Goal: Task Accomplishment & Management: Use online tool/utility

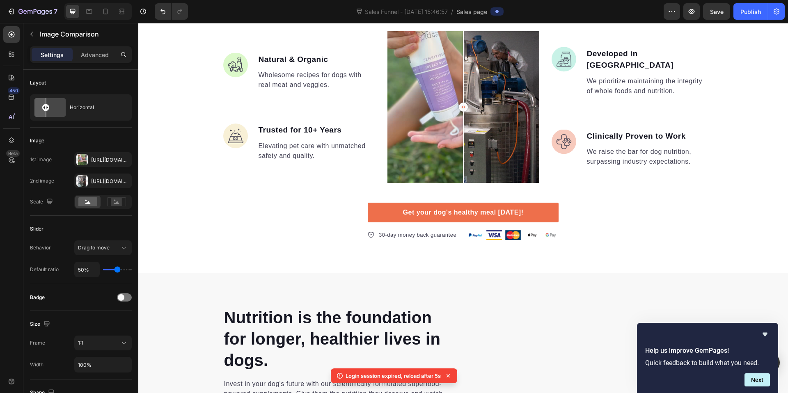
scroll to position [659, 0]
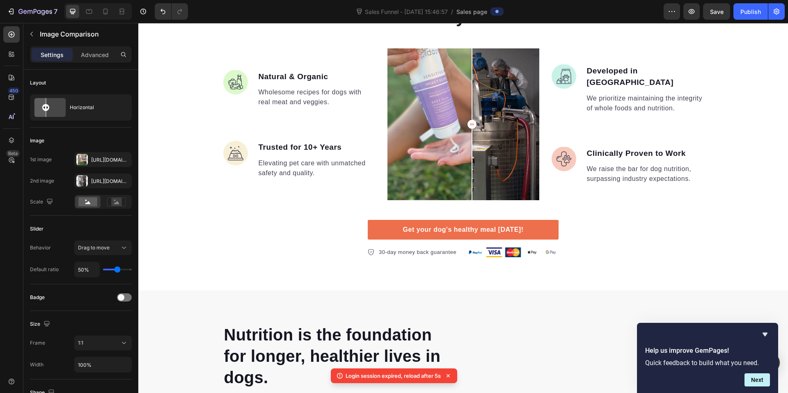
drag, startPoint x: 467, startPoint y: 130, endPoint x: 473, endPoint y: 142, distance: 13.4
click at [473, 142] on div at bounding box center [472, 124] width 16 height 152
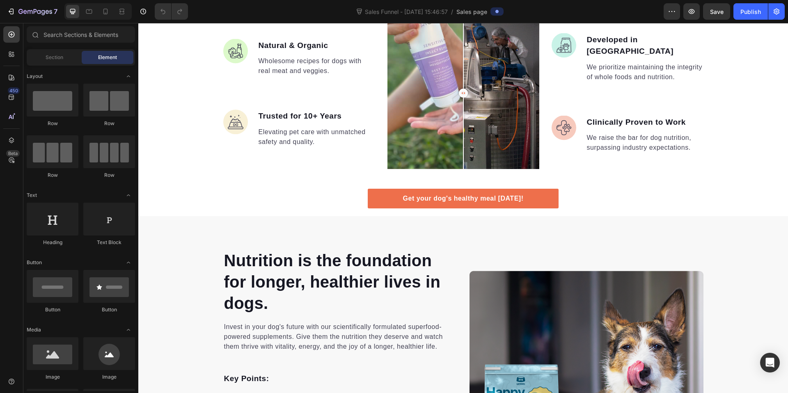
scroll to position [594, 0]
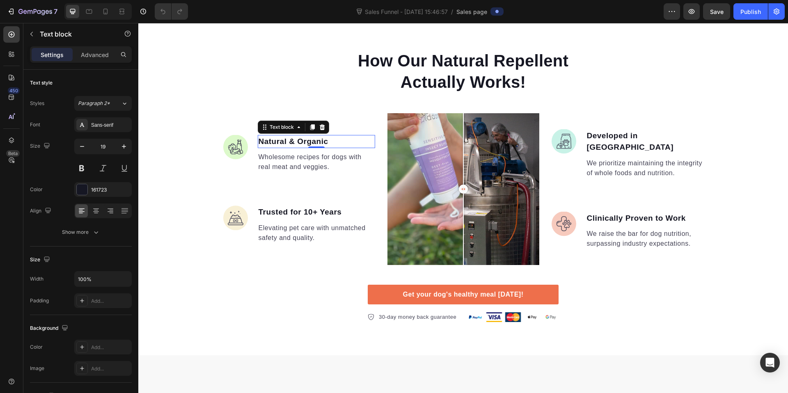
click at [296, 139] on p "Natural & Organic" at bounding box center [316, 142] width 116 height 12
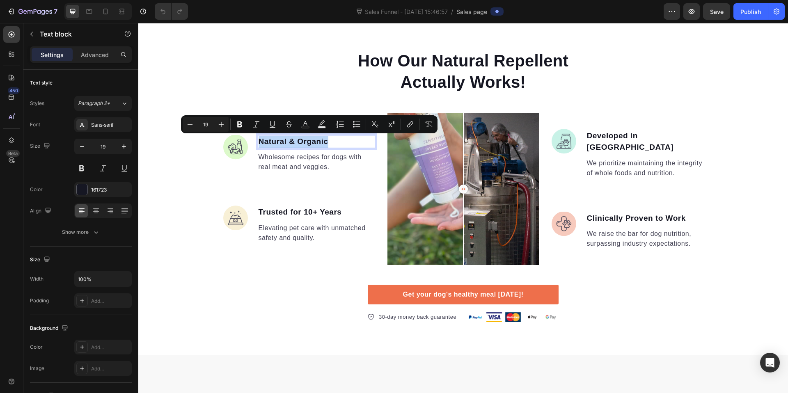
click at [296, 139] on p "Natural & Organic" at bounding box center [316, 142] width 116 height 12
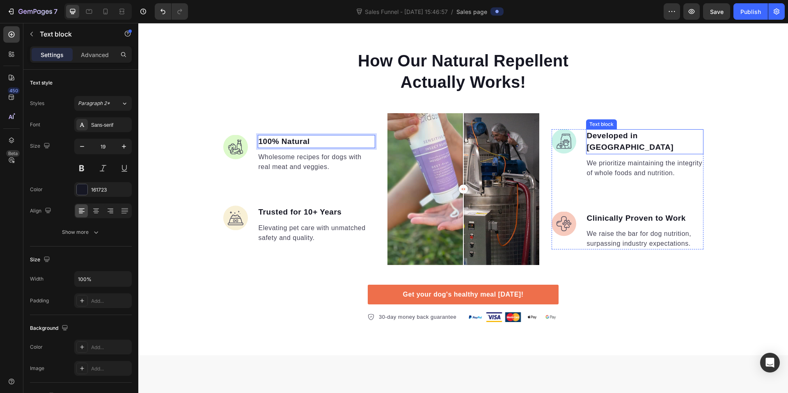
click at [676, 141] on p "Developed in [GEOGRAPHIC_DATA]" at bounding box center [645, 141] width 116 height 23
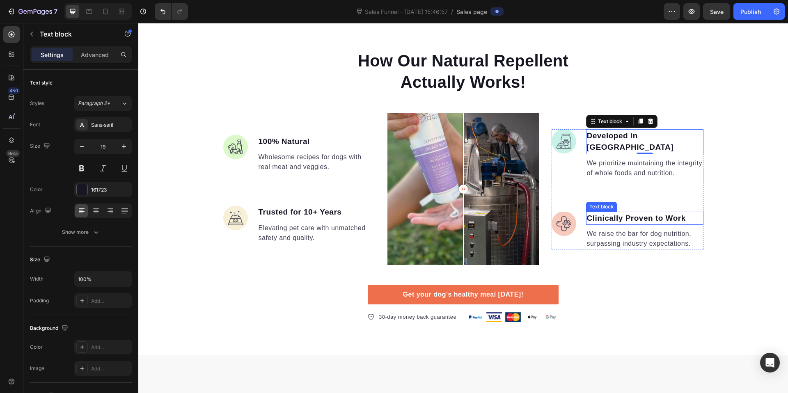
click at [623, 212] on p "Clinically Proven to Work" at bounding box center [645, 218] width 116 height 12
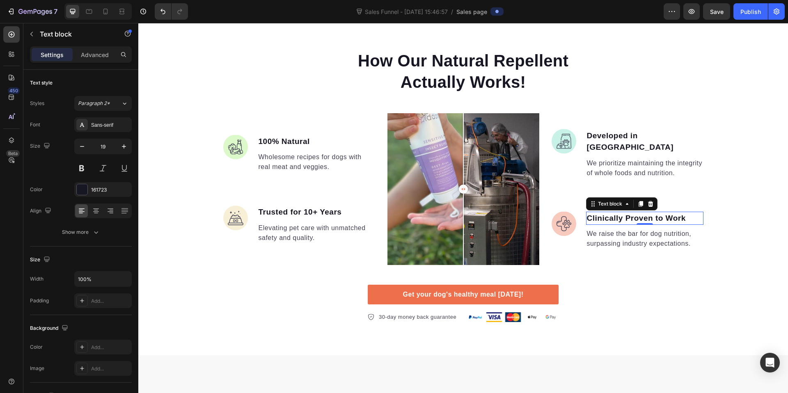
click at [644, 213] on p "Clinically Proven to Work" at bounding box center [645, 218] width 116 height 12
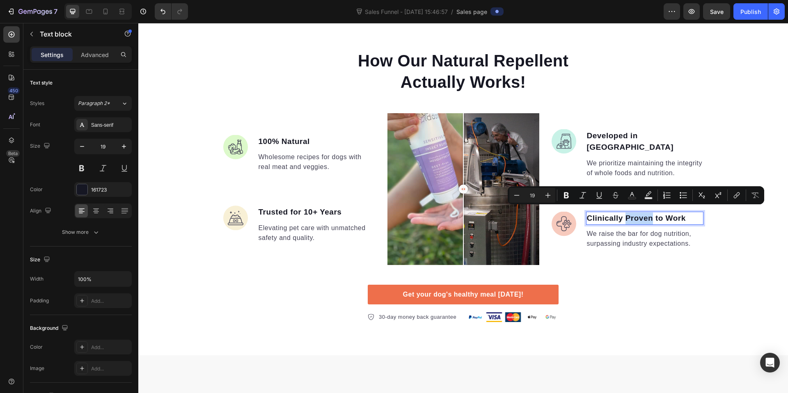
click at [654, 212] on p "Clinically Proven to Work" at bounding box center [645, 218] width 116 height 12
drag, startPoint x: 652, startPoint y: 214, endPoint x: 692, endPoint y: 212, distance: 39.8
click at [692, 212] on p "Clinically Proven to Work" at bounding box center [645, 218] width 116 height 12
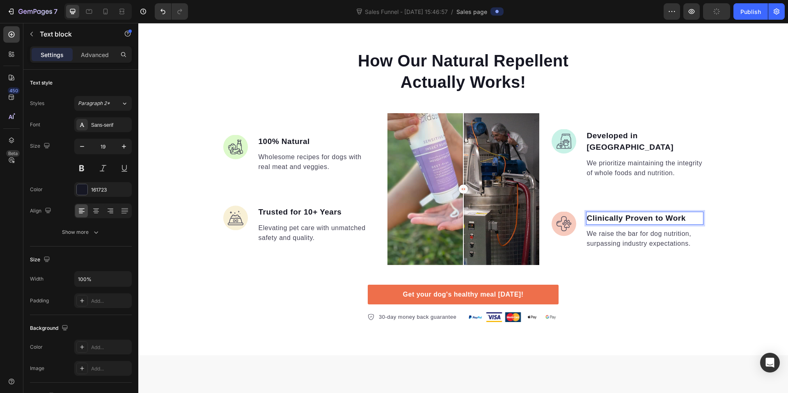
click at [735, 242] on div "How Our Natural Repellent Actually Works! Heading Image 100% Natural Text block…" at bounding box center [462, 185] width 649 height 273
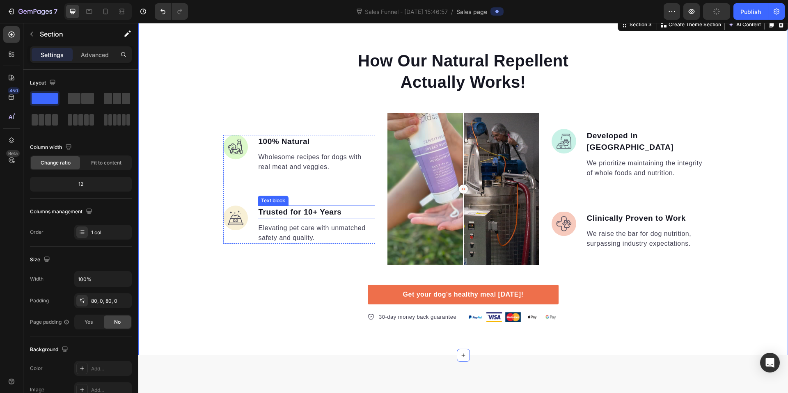
click at [302, 212] on p "Trusted for 10+ Years" at bounding box center [316, 212] width 116 height 12
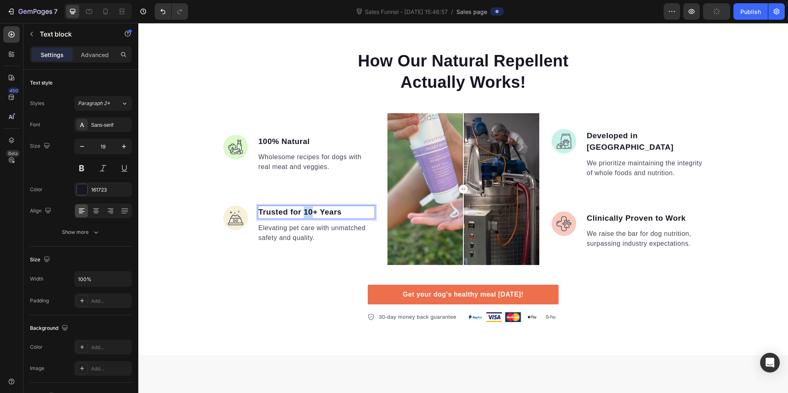
click at [302, 212] on p "Trusted for 10+ Years" at bounding box center [316, 212] width 116 height 12
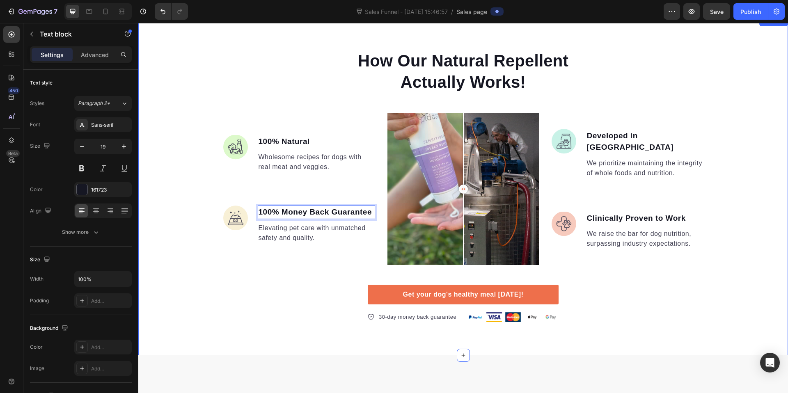
click at [331, 328] on div "How Our Natural Repellent Actually Works! Heading Image 100% Natural Text block…" at bounding box center [462, 185] width 649 height 339
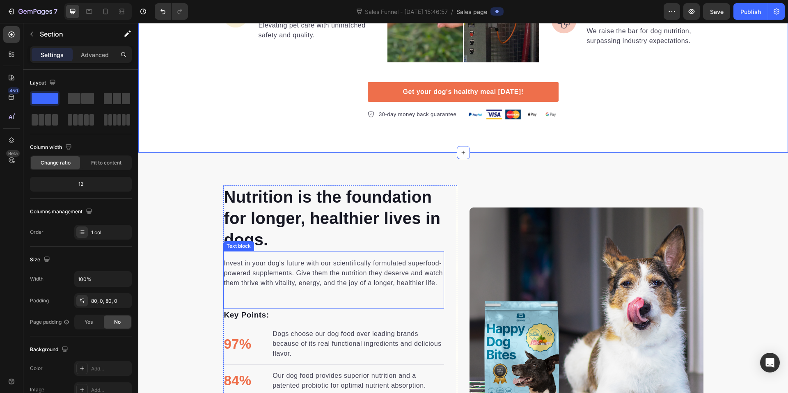
scroll to position [799, 0]
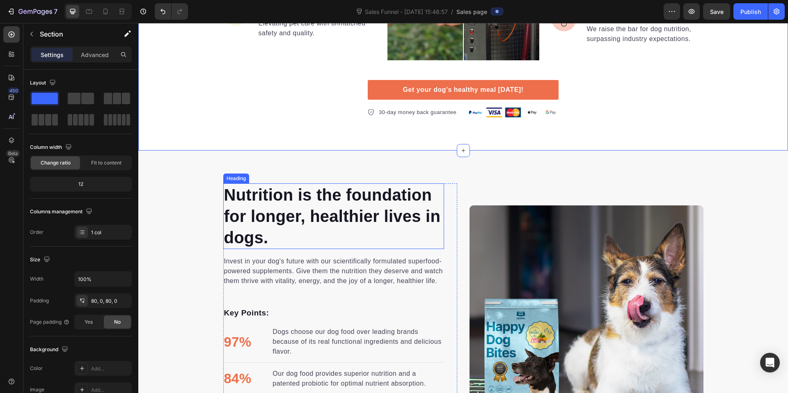
click at [335, 228] on p "Nutrition is the foundation for longer, healthier lives in dogs." at bounding box center [333, 216] width 219 height 64
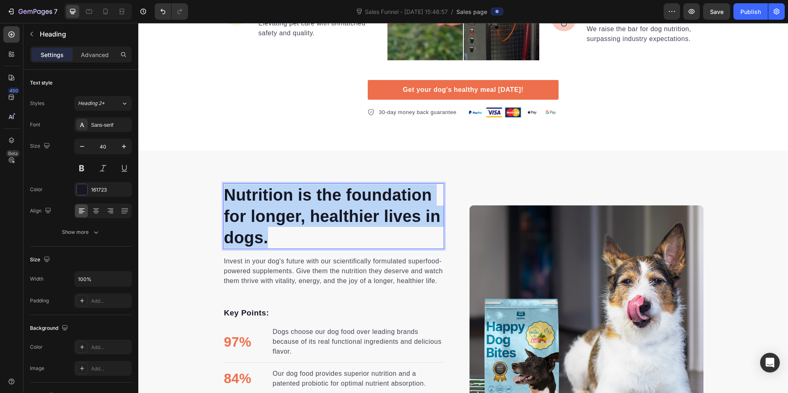
click at [335, 228] on p "Nutrition is the foundation for longer, healthier lives in dogs." at bounding box center [333, 216] width 219 height 64
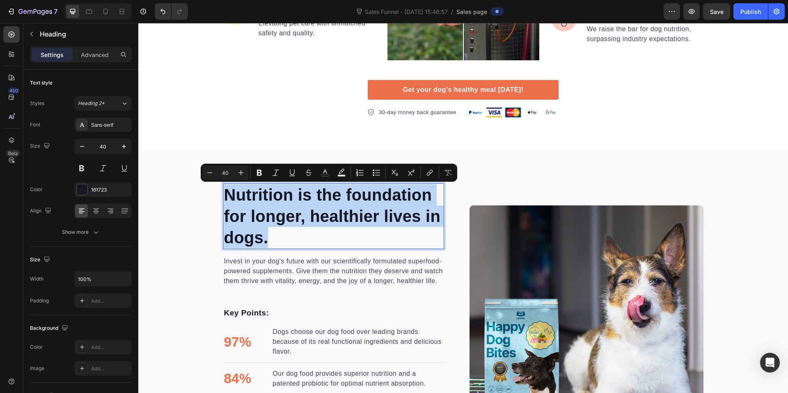
click at [329, 232] on p "Nutrition is the foundation for longer, healthier lives in dogs." at bounding box center [333, 216] width 219 height 64
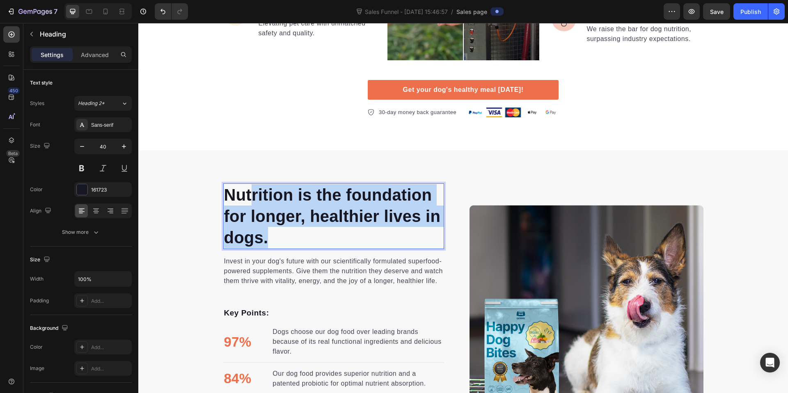
drag, startPoint x: 323, startPoint y: 236, endPoint x: 269, endPoint y: 197, distance: 66.7
click at [251, 192] on p "Nutrition is the foundation for longer, healthier lives in dogs." at bounding box center [333, 216] width 219 height 64
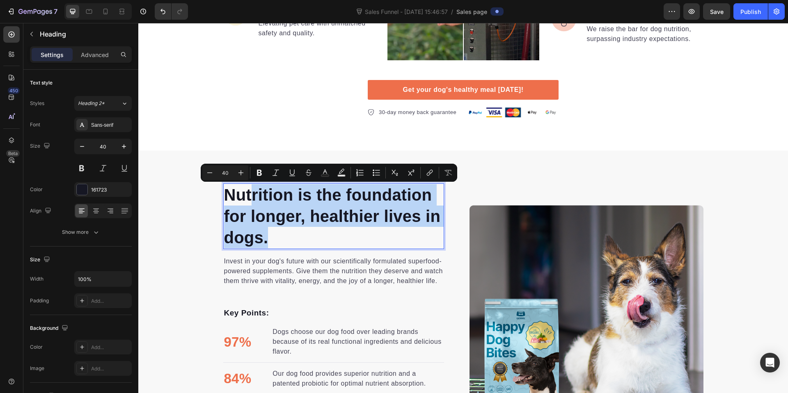
click at [280, 199] on p "Nutrition is the foundation for longer, healthier lives in dogs." at bounding box center [333, 216] width 219 height 64
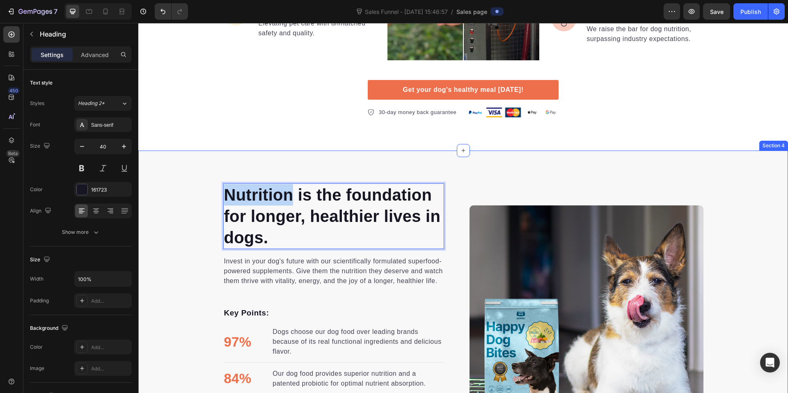
drag, startPoint x: 289, startPoint y: 196, endPoint x: 213, endPoint y: 196, distance: 75.9
click at [213, 196] on div "Nutrition is the foundation for longer, healthier lives in dogs. Heading 0 Inve…" at bounding box center [462, 322] width 649 height 278
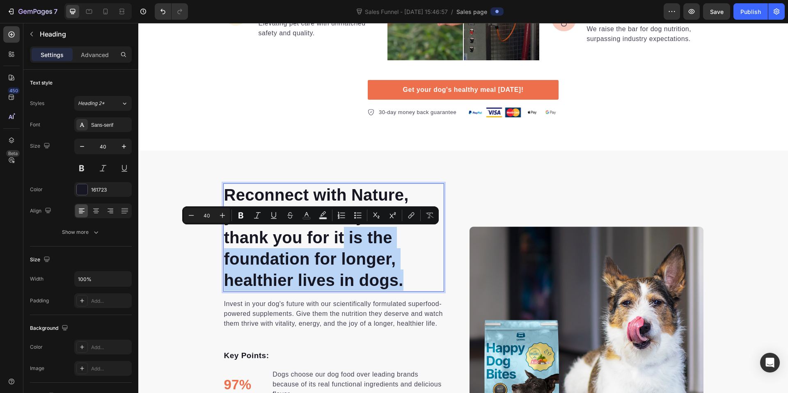
drag, startPoint x: 407, startPoint y: 279, endPoint x: 342, endPoint y: 244, distance: 74.0
click at [342, 244] on p "Reconnect with Nature, your mind & body will thank you for it is the foundation…" at bounding box center [333, 237] width 219 height 107
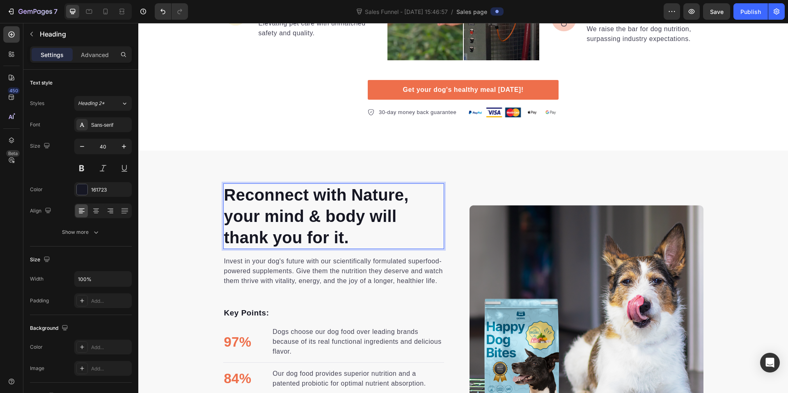
click at [327, 285] on p "Invest in your dog's future with our scientifically formulated superfood-powere…" at bounding box center [333, 271] width 219 height 30
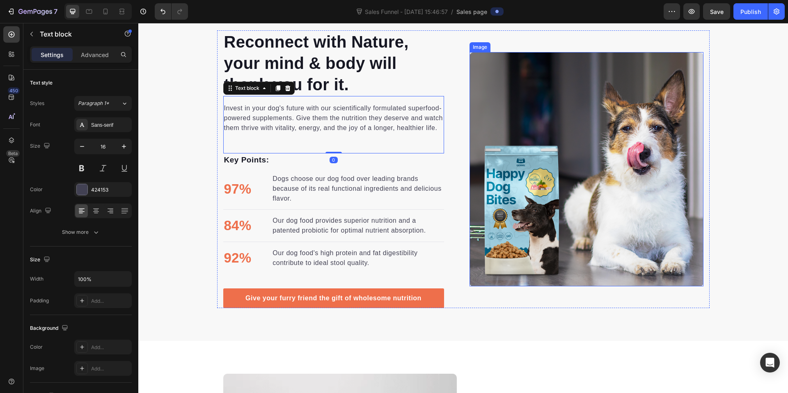
click at [615, 191] on img at bounding box center [586, 169] width 234 height 234
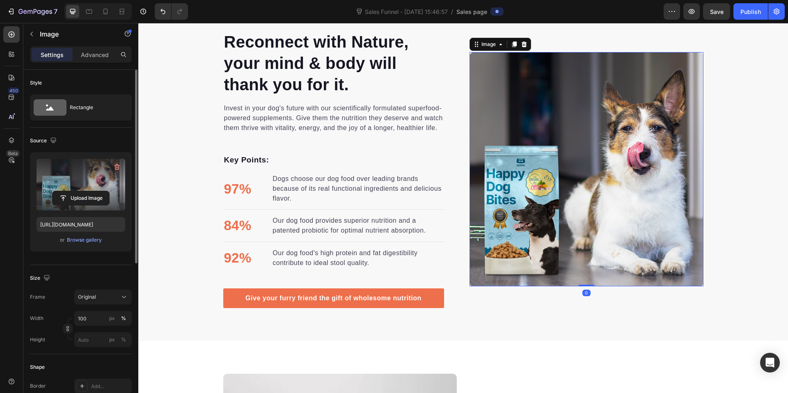
click at [73, 177] on label at bounding box center [81, 185] width 89 height 52
click at [73, 191] on input "file" at bounding box center [81, 198] width 57 height 14
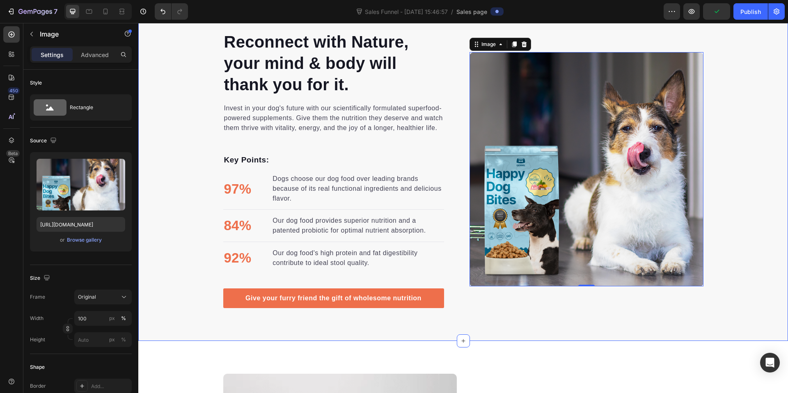
click at [237, 191] on p "97%" at bounding box center [237, 189] width 27 height 21
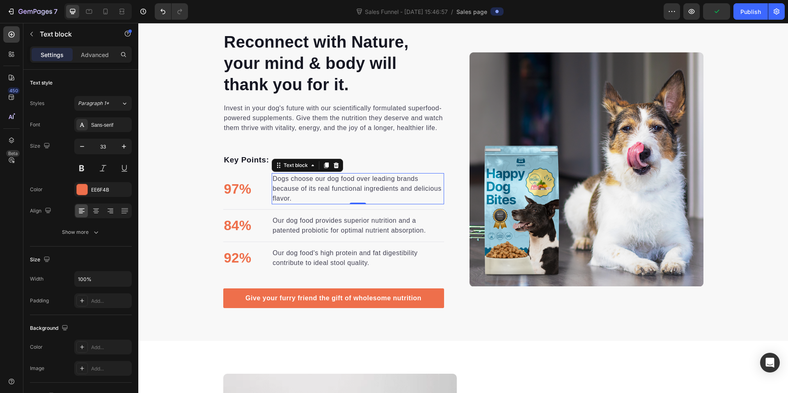
click at [293, 188] on p "Dogs choose our dog food over leading brands because of its real functional ing…" at bounding box center [357, 189] width 170 height 30
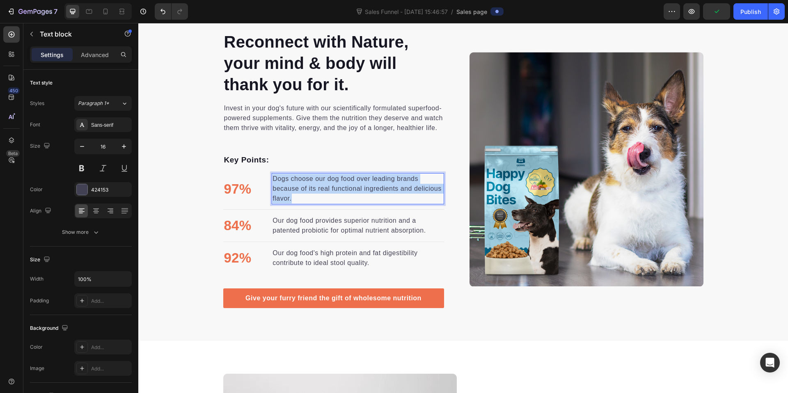
click at [293, 188] on p "Dogs choose our dog food over leading brands because of its real functional ing…" at bounding box center [357, 189] width 170 height 30
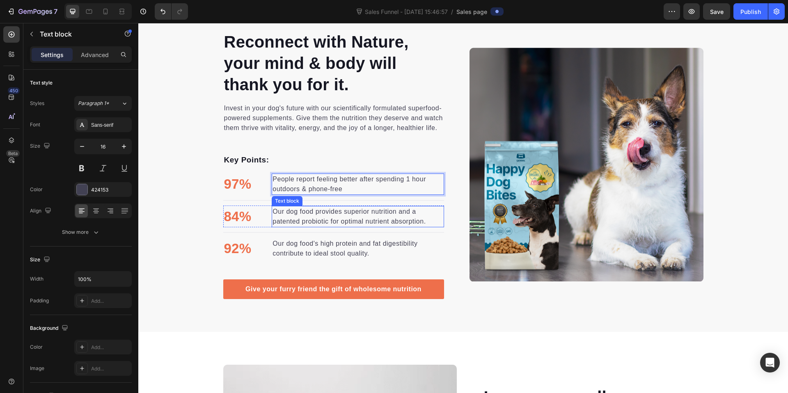
click at [316, 216] on p "Our dog food provides superior nutrition and a patented probiotic for optimal n…" at bounding box center [357, 217] width 170 height 20
click at [316, 215] on p "Our dog food provides superior nutrition and a patented probiotic for optimal n…" at bounding box center [357, 217] width 170 height 20
click at [317, 215] on p "Our dog food provides superior nutrition and a patented probiotic for optimal n…" at bounding box center [357, 217] width 170 height 20
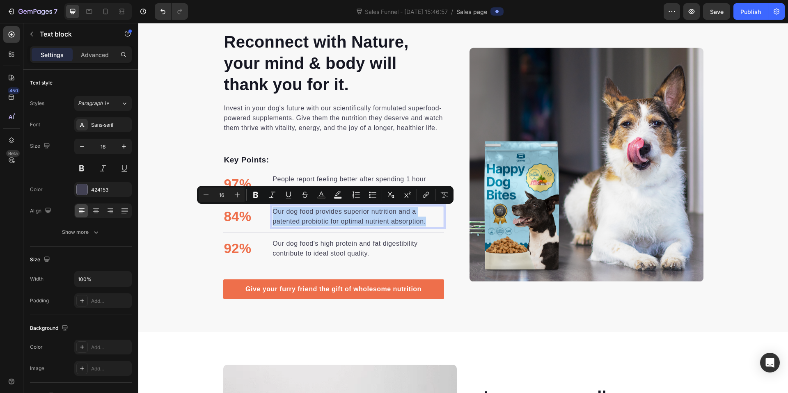
click at [317, 215] on p "Our dog food provides superior nutrition and a patented probiotic for optimal n…" at bounding box center [357, 217] width 170 height 20
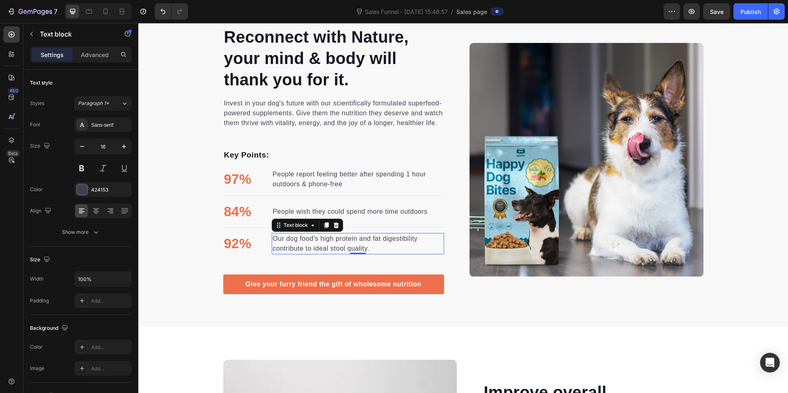
click at [314, 244] on p "Our dog food's high protein and fat digestibility contribute to ideal stool qua…" at bounding box center [357, 244] width 170 height 20
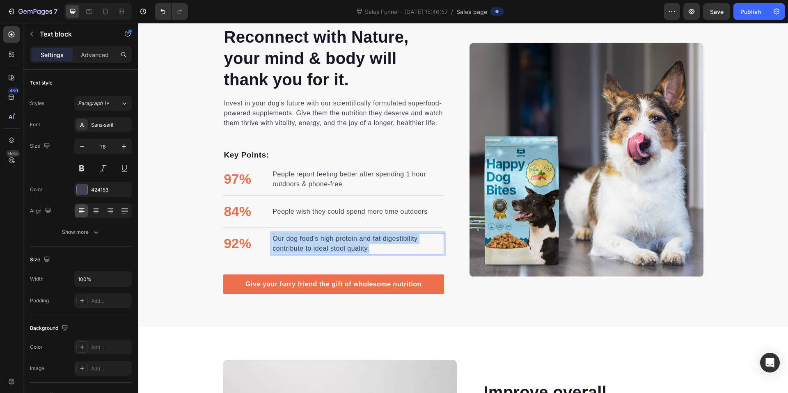
click at [314, 244] on p "Our dog food's high protein and fat digestibility contribute to ideal stool qua…" at bounding box center [357, 244] width 170 height 20
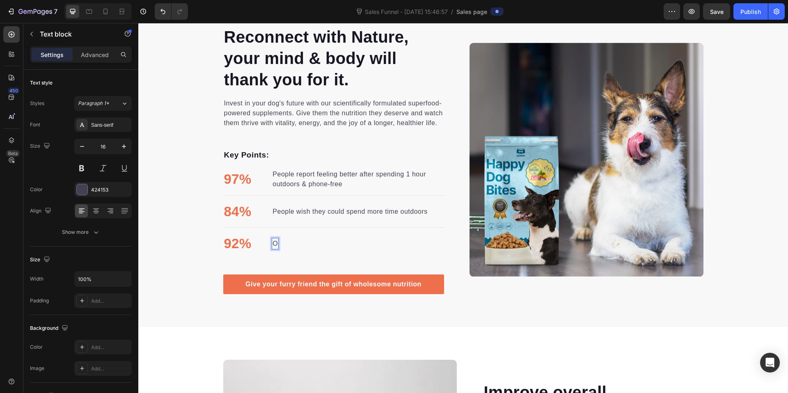
scroll to position [962, 0]
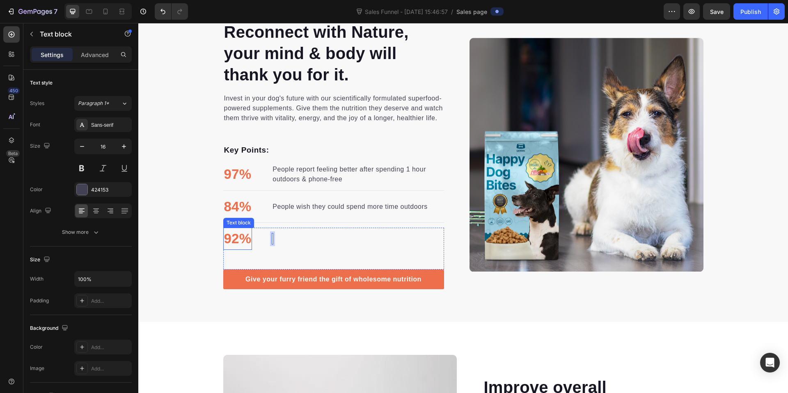
click at [235, 239] on p "92%" at bounding box center [237, 238] width 27 height 21
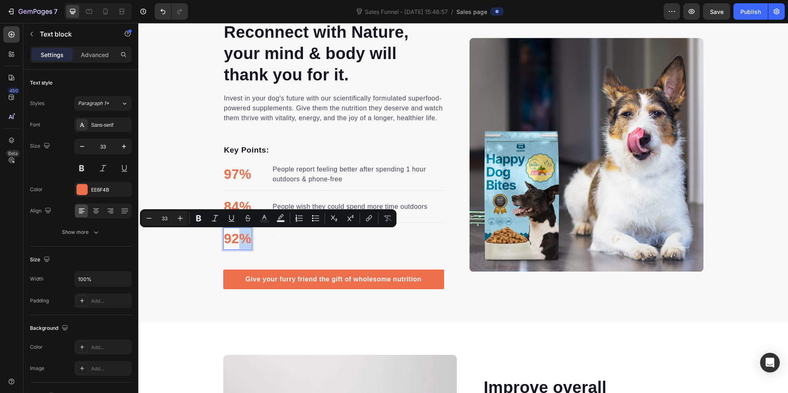
click at [235, 239] on p "92%" at bounding box center [237, 238] width 27 height 21
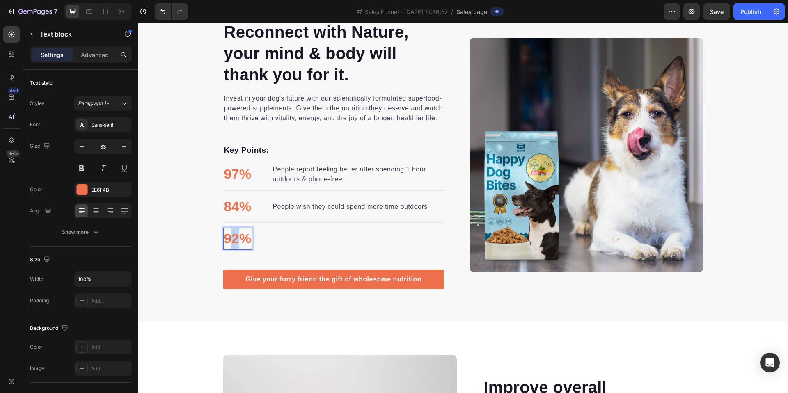
click at [232, 239] on p "92%" at bounding box center [237, 238] width 27 height 21
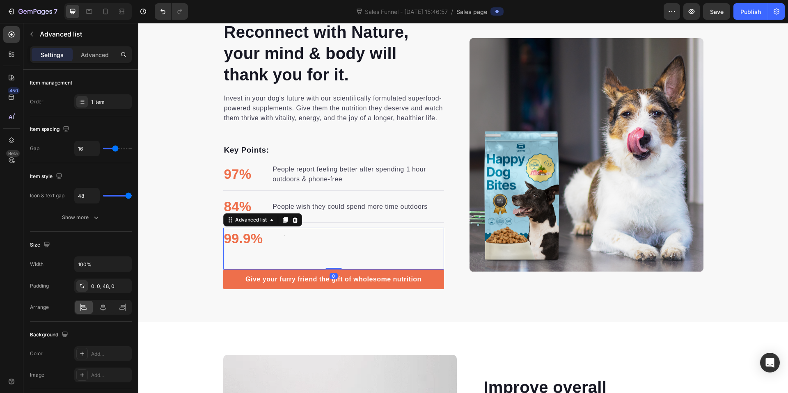
click at [269, 246] on li "99.9% Text block Text block" at bounding box center [254, 239] width 62 height 22
click at [287, 233] on div "99.9% Text block Text block" at bounding box center [333, 249] width 221 height 42
click at [308, 238] on div "99.9% Text block Text block" at bounding box center [333, 249] width 221 height 42
click at [310, 240] on div "99.9% Text block Text block" at bounding box center [333, 249] width 221 height 42
click at [297, 242] on div "92% Text block Of Text block" at bounding box center [333, 249] width 221 height 42
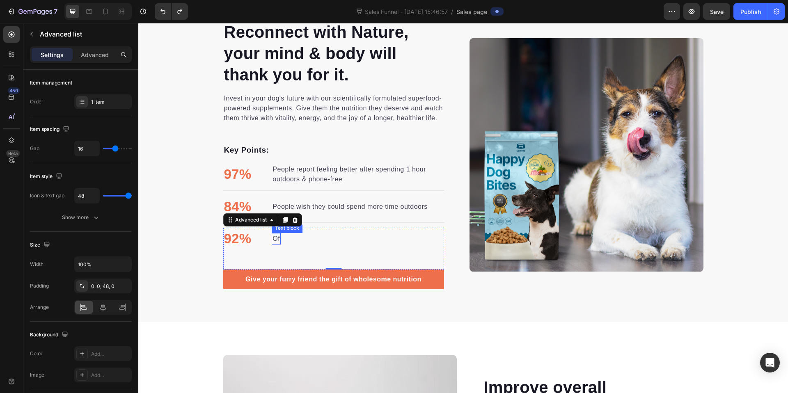
click at [272, 238] on p "Of" at bounding box center [275, 239] width 7 height 10
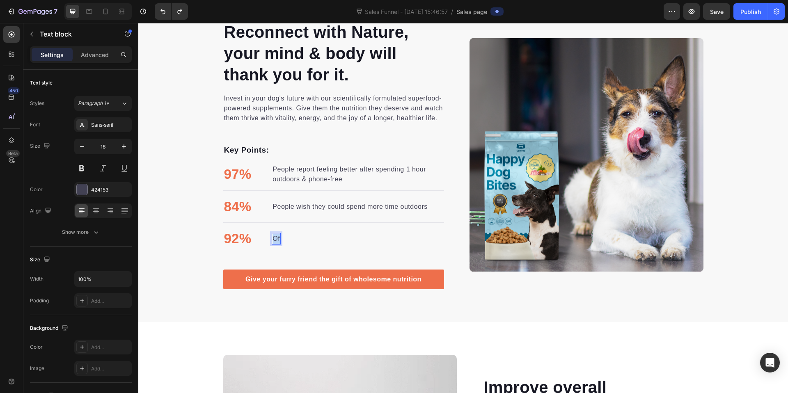
click at [272, 238] on p "Of" at bounding box center [275, 239] width 7 height 10
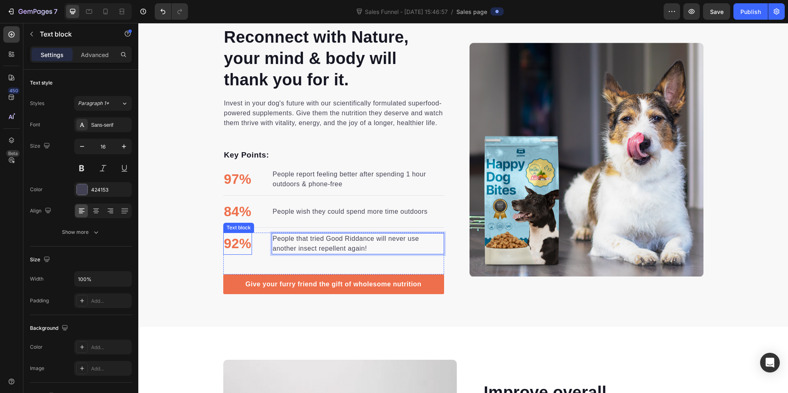
click at [233, 244] on p "92%" at bounding box center [237, 243] width 27 height 21
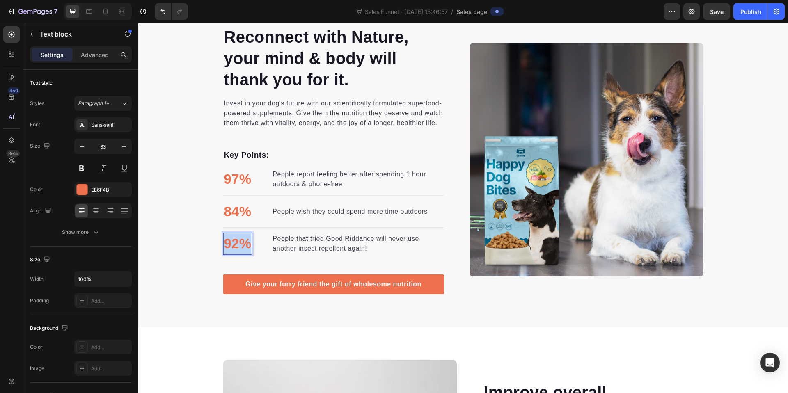
click at [233, 244] on p "92%" at bounding box center [237, 243] width 27 height 21
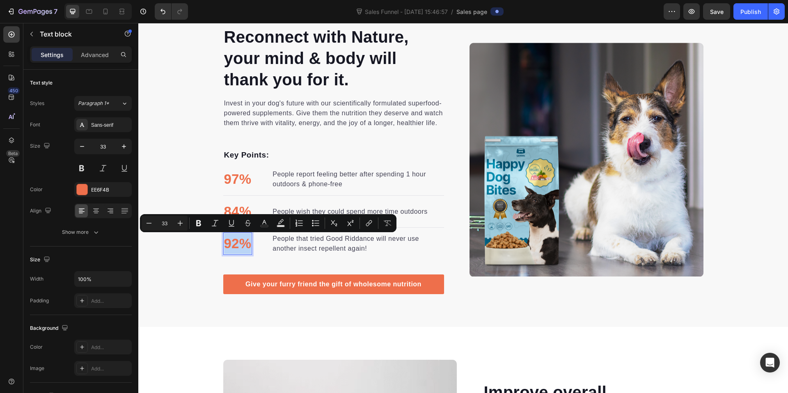
click at [234, 244] on p "92%" at bounding box center [237, 243] width 27 height 21
click at [234, 247] on p "92%" at bounding box center [237, 243] width 27 height 21
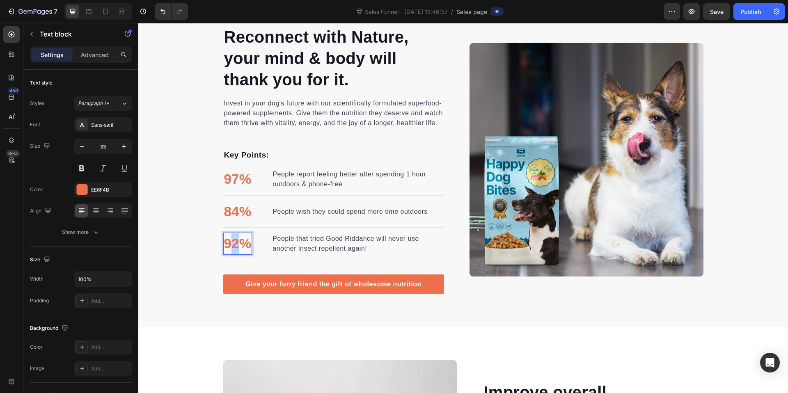
drag, startPoint x: 234, startPoint y: 247, endPoint x: 230, endPoint y: 247, distance: 4.2
click at [230, 247] on p "92%" at bounding box center [237, 243] width 27 height 21
click at [530, 324] on div "Reconnect with Nature, your mind & body will thank you for it. Heading Invest i…" at bounding box center [462, 160] width 649 height 334
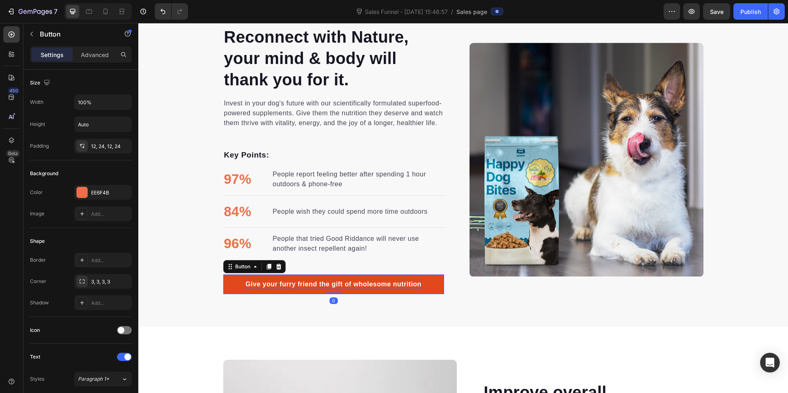
click at [366, 279] on div "Give your furry friend the gift of wholesome nutrition" at bounding box center [333, 284] width 176 height 10
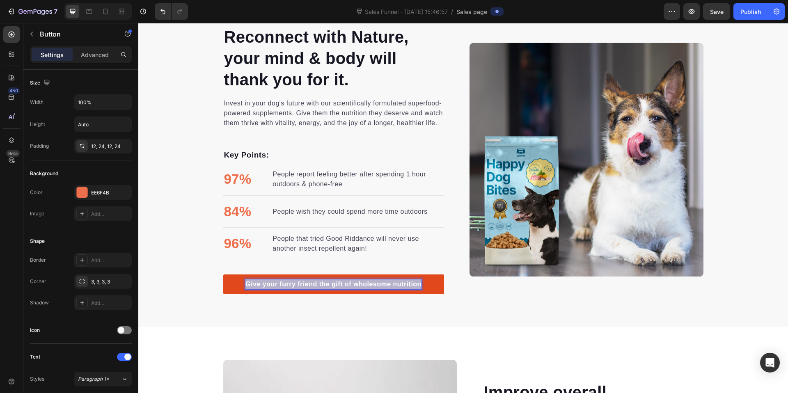
click at [366, 279] on p "Give your furry friend the gift of wholesome nutrition" at bounding box center [333, 284] width 176 height 10
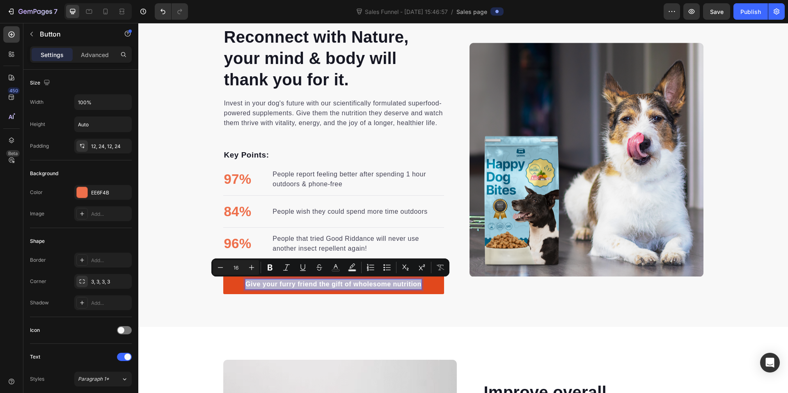
click at [308, 288] on p "Give your furry friend the gift of wholesome nutrition" at bounding box center [333, 284] width 176 height 10
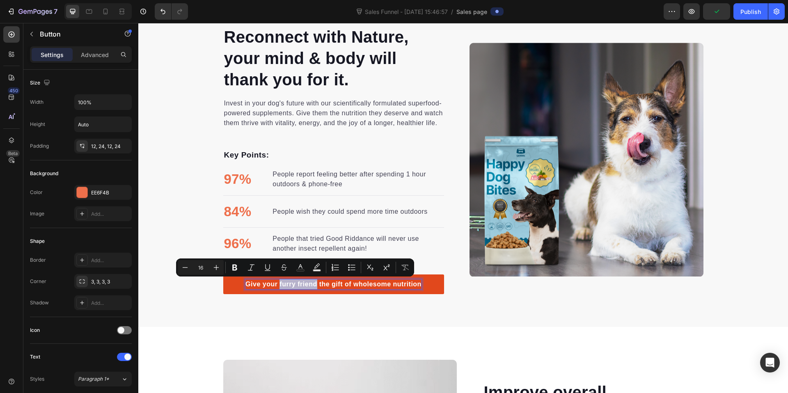
drag, startPoint x: 287, startPoint y: 285, endPoint x: 313, endPoint y: 284, distance: 26.7
click at [313, 284] on p "Give your furry friend the gift of wholesome nutrition" at bounding box center [333, 284] width 176 height 10
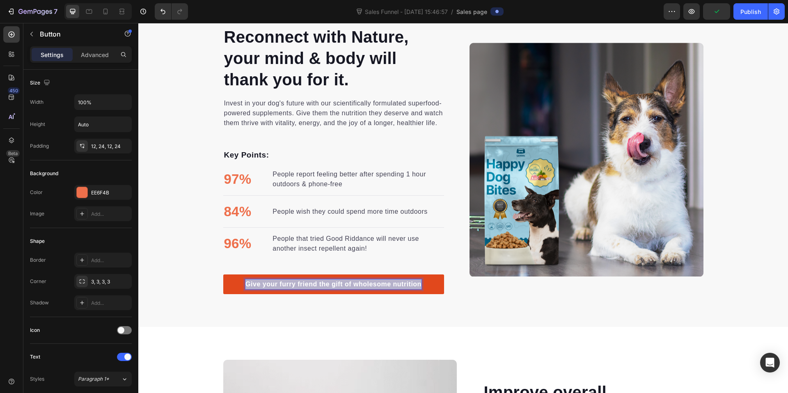
drag, startPoint x: 243, startPoint y: 284, endPoint x: 423, endPoint y: 286, distance: 179.7
click at [423, 287] on link "Give your furry friend the gift of wholesome nutrition" at bounding box center [333, 284] width 221 height 20
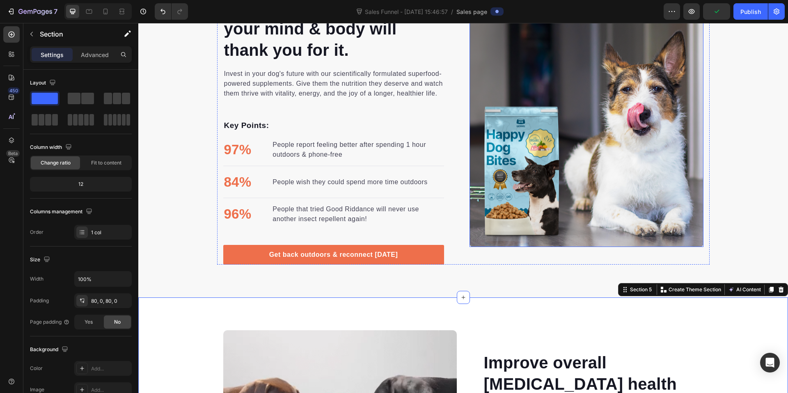
scroll to position [985, 0]
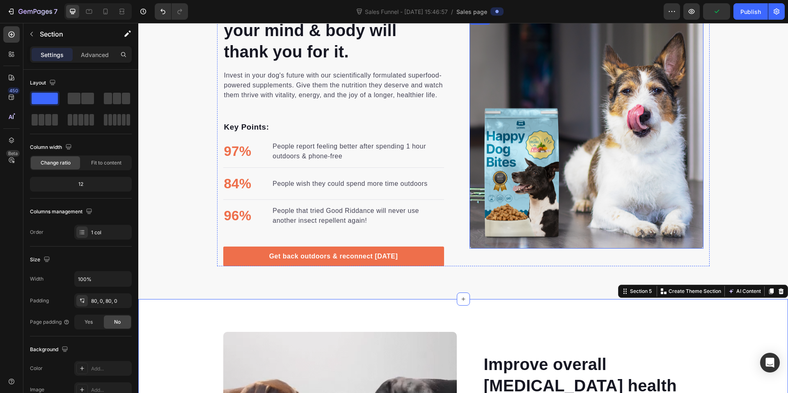
click at [553, 155] on img at bounding box center [586, 132] width 234 height 234
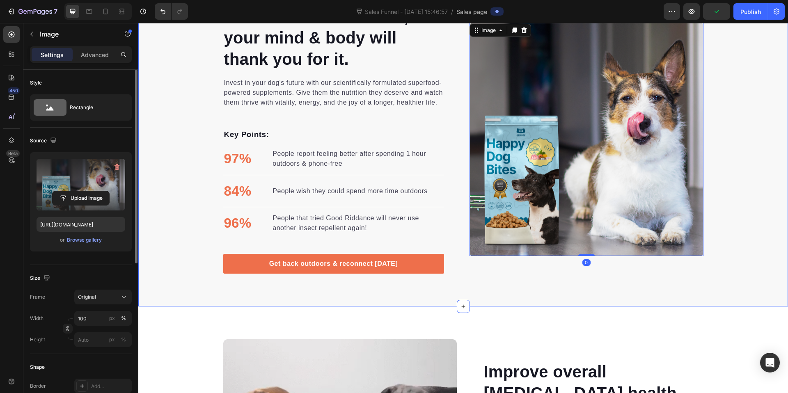
scroll to position [967, 0]
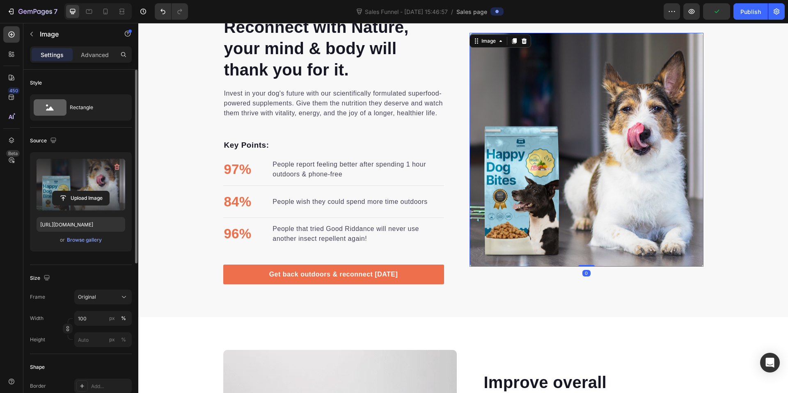
click at [95, 186] on label at bounding box center [81, 185] width 89 height 52
click at [95, 191] on input "file" at bounding box center [81, 198] width 57 height 14
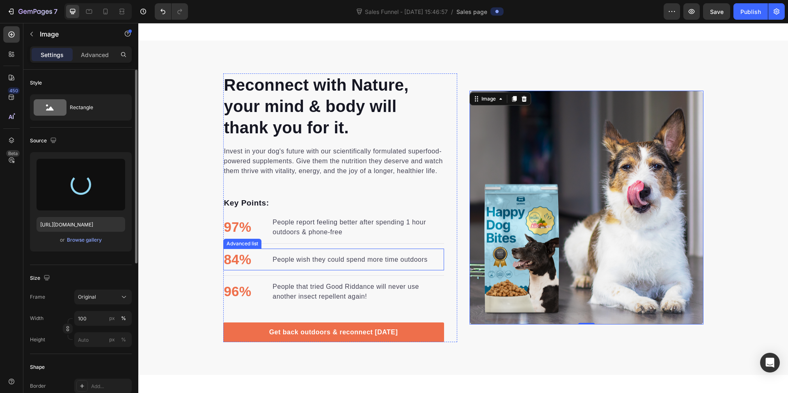
scroll to position [909, 0]
type input "https://cdn.shopify.com/s/files/1/0931/1856/2584/files/gempages_585798567436747…"
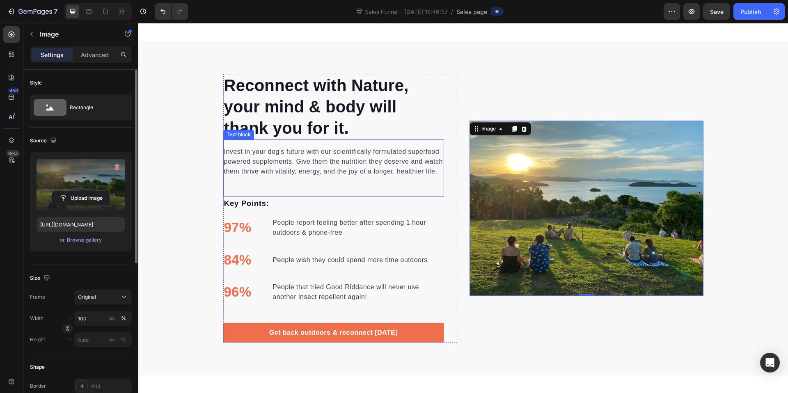
click at [338, 155] on p "Invest in your dog's future with our scientifically formulated superfood-powere…" at bounding box center [333, 162] width 219 height 30
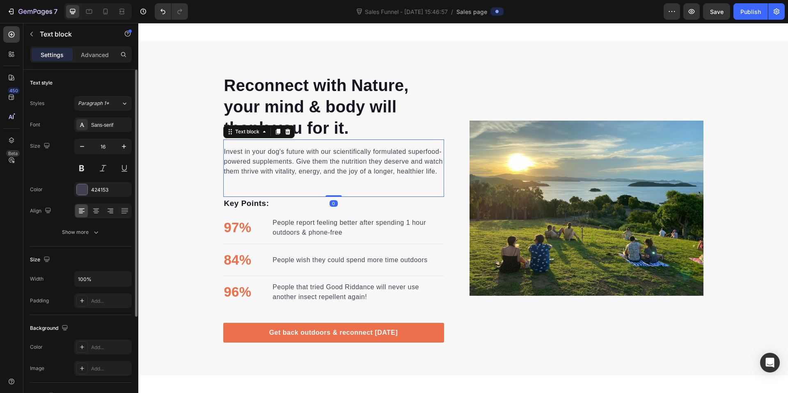
click at [339, 171] on p "Invest in your dog's future with our scientifically formulated superfood-powere…" at bounding box center [333, 162] width 219 height 30
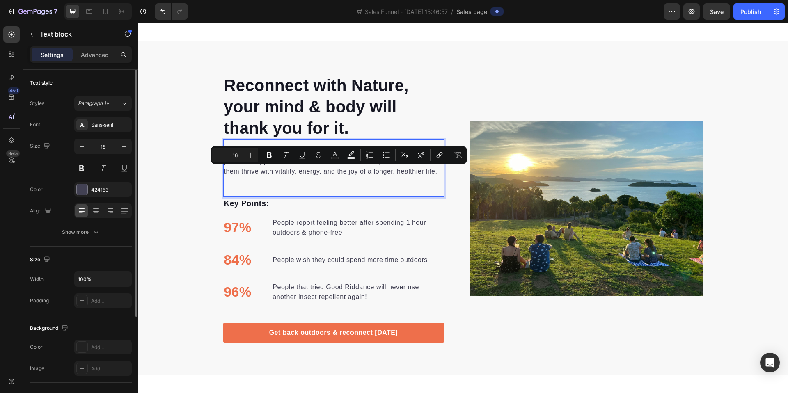
click at [276, 177] on div "Invest in your dog's future with our scientifically formulated superfood-powere…" at bounding box center [333, 161] width 221 height 31
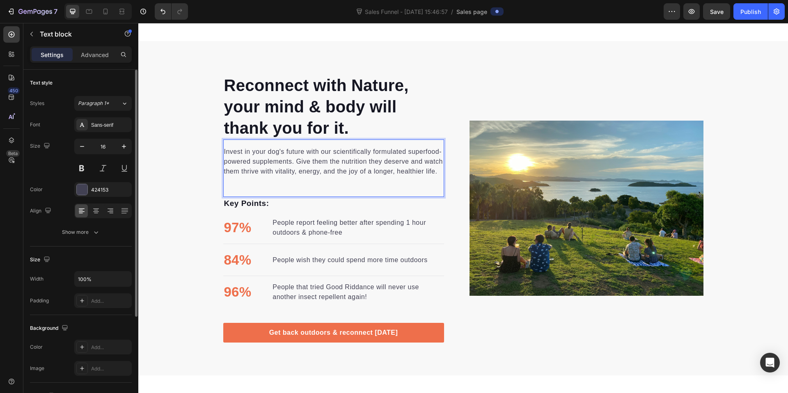
click at [224, 151] on p "Invest in your dog's future with our scientifically formulated superfood-powere…" at bounding box center [333, 162] width 219 height 30
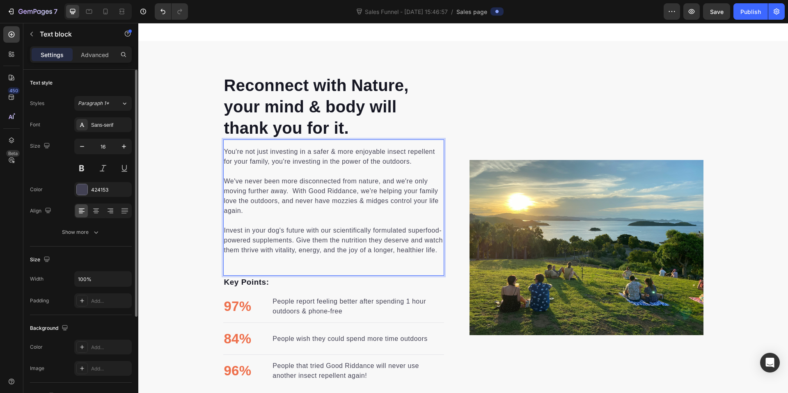
click at [291, 203] on p "⁠⁠⁠⁠⁠⁠⁠We've never been more disconnected from nature, and we're only moving fu…" at bounding box center [333, 215] width 219 height 79
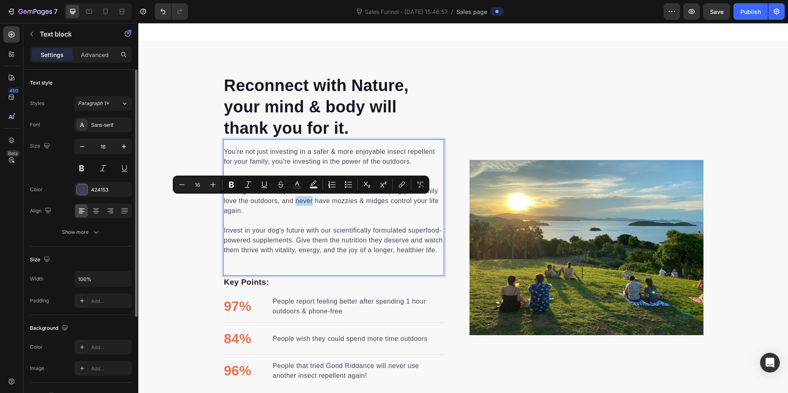
click at [291, 201] on p "We've never been more disconnected from nature, and we're only moving further a…" at bounding box center [333, 215] width 219 height 79
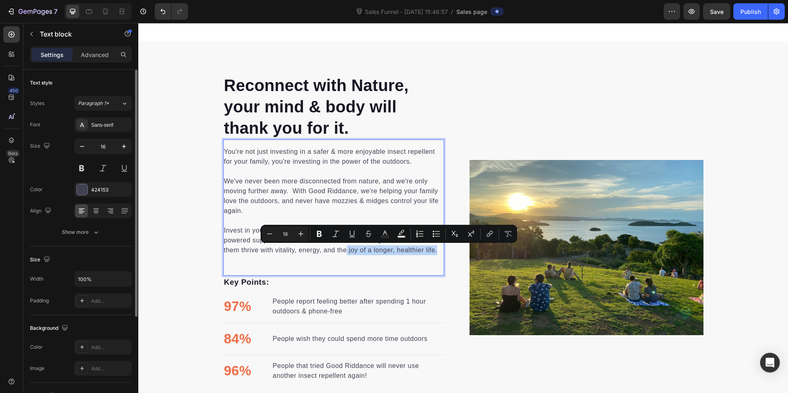
drag, startPoint x: 343, startPoint y: 250, endPoint x: 430, endPoint y: 255, distance: 87.5
click at [430, 255] on div "You're not just investing in a safer & more enjoyable insect repellent for your…" at bounding box center [333, 201] width 221 height 110
copy p "joy of a longer, healthier life."
click at [254, 210] on p "We've never been more disconnected from nature, and we're only moving further a…" at bounding box center [333, 215] width 219 height 79
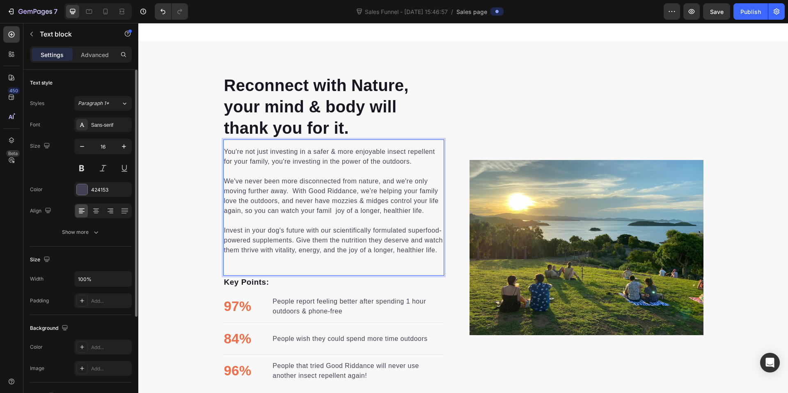
click at [374, 234] on p "We've never been more disconnected from nature, and we're only moving further a…" at bounding box center [333, 215] width 219 height 79
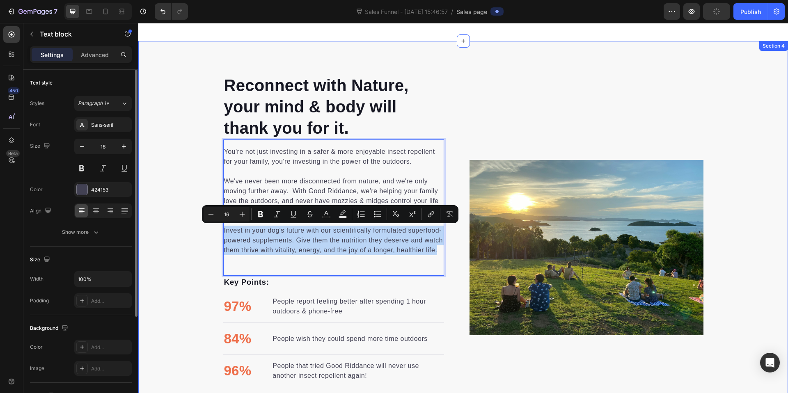
drag, startPoint x: 434, startPoint y: 252, endPoint x: 206, endPoint y: 233, distance: 228.9
click at [206, 233] on div "Reconnect with Nature, your mind & body will thank you for it. Heading You're n…" at bounding box center [462, 247] width 649 height 347
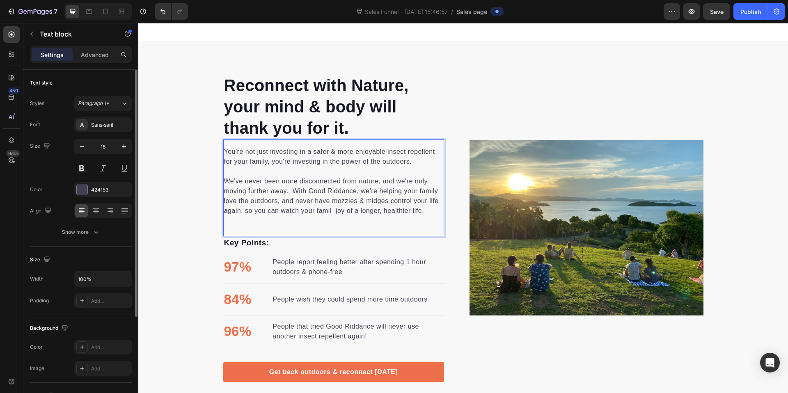
click at [281, 230] on div "You're not just investing in a safer & more enjoyable insect repellent for your…" at bounding box center [333, 187] width 221 height 97
click at [296, 229] on div "You're not just investing in a safer & more enjoyable insect repellent for your…" at bounding box center [333, 187] width 221 height 97
click at [355, 205] on p "We've never been more disconnected from nature, and we're only moving further a…" at bounding box center [333, 195] width 219 height 39
click at [322, 208] on p "We've never been more disconnected from nature, and we're only moving further a…" at bounding box center [333, 195] width 219 height 39
click at [328, 210] on p "We've never been more disconnected from nature, and we're only moving further a…" at bounding box center [333, 195] width 219 height 39
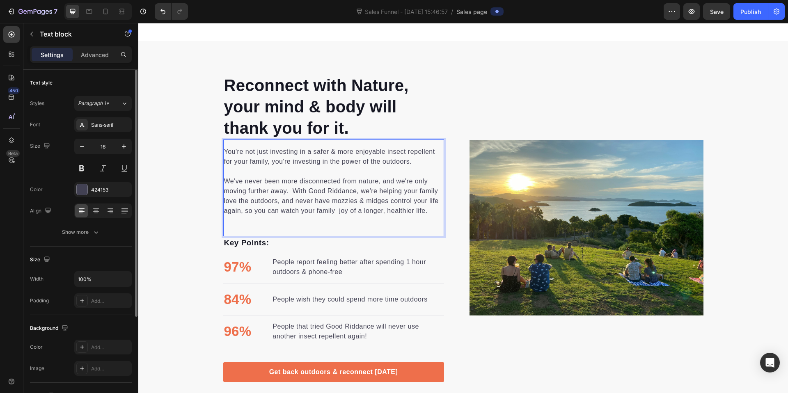
click at [345, 211] on p "We've never been more disconnected from nature, and we're only moving further a…" at bounding box center [333, 195] width 219 height 39
drag, startPoint x: 289, startPoint y: 212, endPoint x: 347, endPoint y: 216, distance: 58.8
click at [347, 216] on div "You're not just investing in a safer & more enjoyable insect repellent for your…" at bounding box center [333, 181] width 221 height 71
drag, startPoint x: 335, startPoint y: 211, endPoint x: 353, endPoint y: 224, distance: 22.3
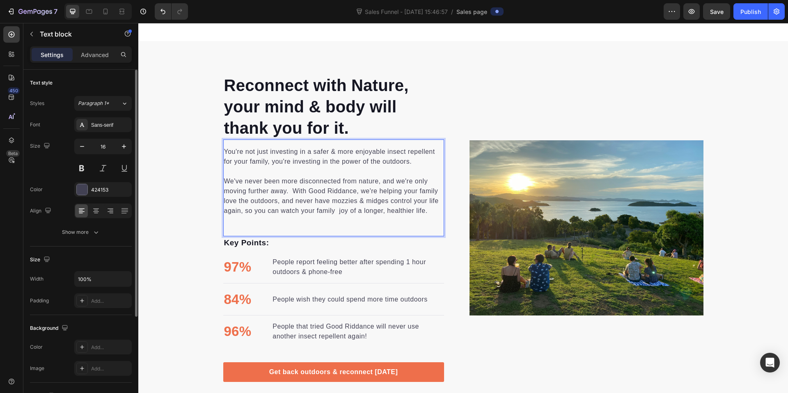
click at [336, 211] on p "We've never been more disconnected from nature, and we're only moving further a…" at bounding box center [333, 195] width 219 height 39
click at [379, 212] on p "We've never been more disconnected from nature, and we're only moving further a…" at bounding box center [333, 195] width 219 height 39
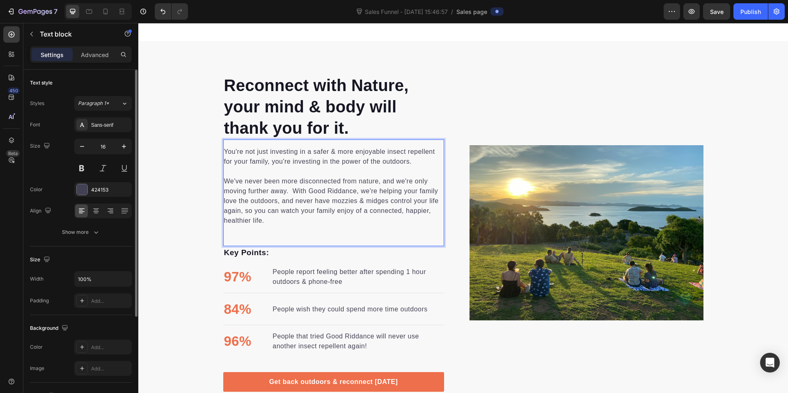
click at [437, 214] on p "We've never been more disconnected from nature, and we're only moving further a…" at bounding box center [333, 200] width 219 height 49
click at [286, 232] on div "You're not just investing in a safer & more enjoyable insect repellent for your…" at bounding box center [333, 192] width 221 height 107
click at [290, 224] on p "We've never been more disconnected from nature, and we're only moving further a…" at bounding box center [333, 200] width 219 height 49
drag, startPoint x: 280, startPoint y: 222, endPoint x: 253, endPoint y: 235, distance: 29.7
click at [253, 235] on div "You're not just investing in a safer & more enjoyable insect repellent for your…" at bounding box center [333, 192] width 221 height 107
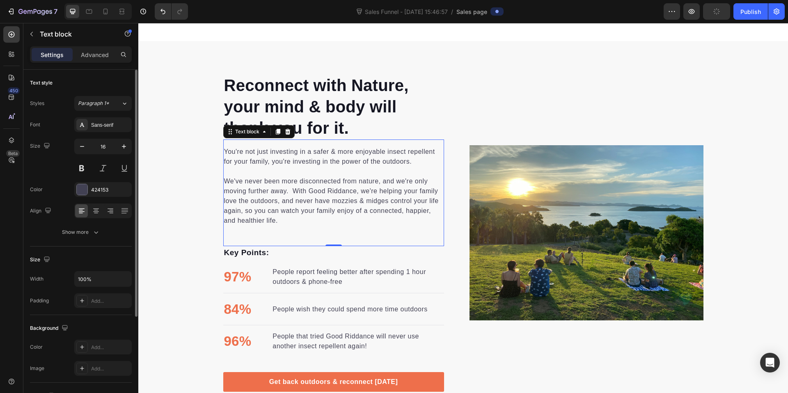
click at [253, 235] on div "You're not just investing in a safer & more enjoyable insect repellent for your…" at bounding box center [333, 192] width 221 height 107
click at [225, 238] on div "You're not just investing in a safer & more enjoyable insect repellent for your…" at bounding box center [333, 192] width 221 height 107
click at [185, 235] on div "Reconnect with Nature, your mind & body will thank you for it. Heading You're n…" at bounding box center [462, 233] width 649 height 318
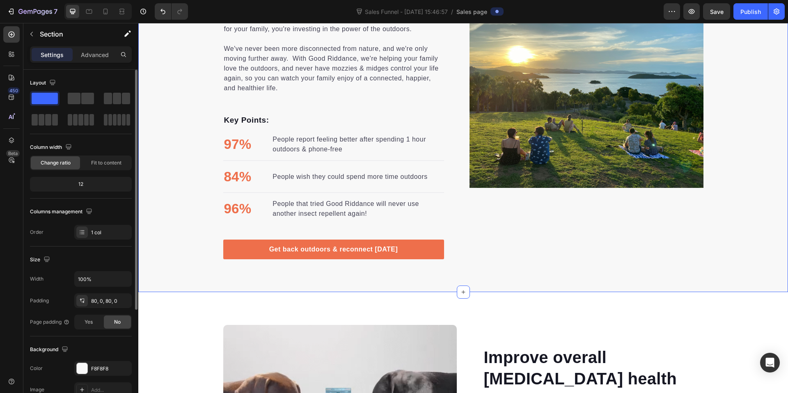
scroll to position [1042, 0]
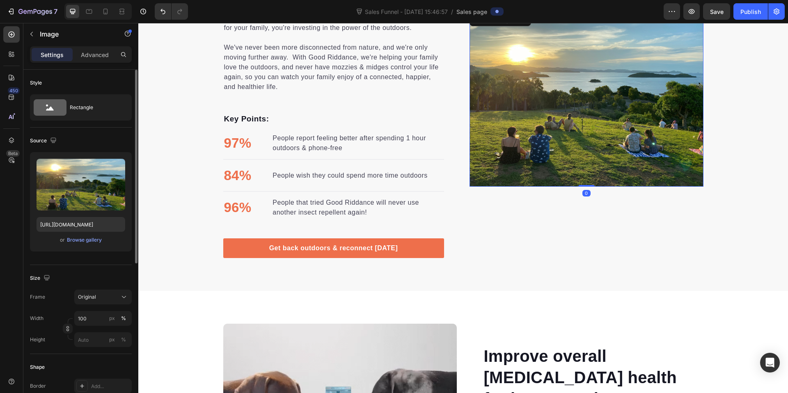
click at [527, 168] on img at bounding box center [586, 99] width 234 height 176
click at [110, 298] on div "Original" at bounding box center [98, 296] width 40 height 7
click at [105, 332] on div "Vertical" at bounding box center [102, 333] width 48 height 8
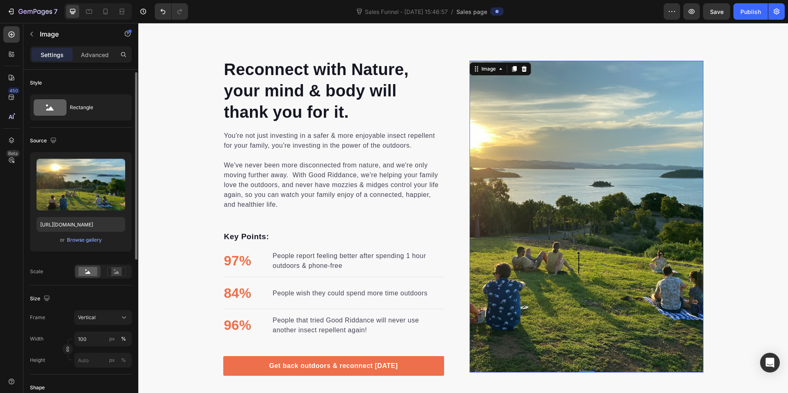
scroll to position [40, 0]
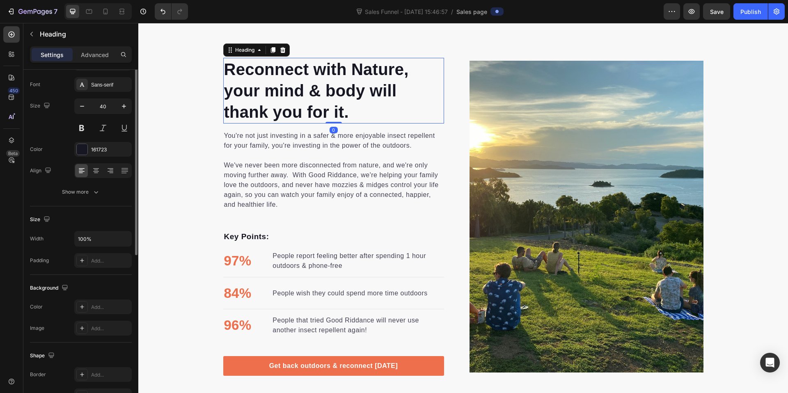
click at [241, 88] on h2 "Reconnect with Nature, your mind & body will thank you for it." at bounding box center [333, 91] width 221 height 66
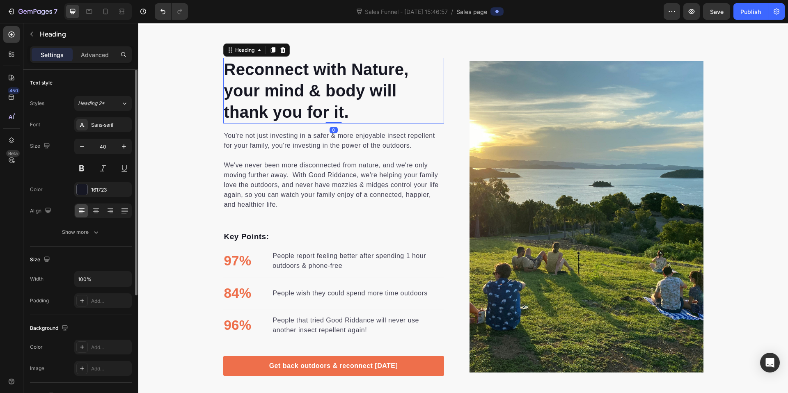
click at [241, 87] on h2 "Reconnect with Nature, your mind & body will thank you for it." at bounding box center [333, 91] width 221 height 66
click at [352, 69] on p "Reconnect with Nature, your mind & body will thank you for it." at bounding box center [333, 91] width 219 height 64
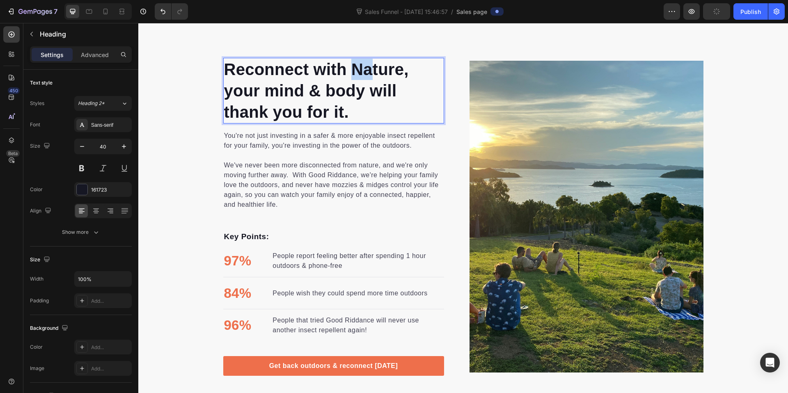
drag, startPoint x: 352, startPoint y: 70, endPoint x: 365, endPoint y: 69, distance: 13.2
click at [365, 69] on p "Reconnect with Nature, your mind & body will thank you for it." at bounding box center [333, 91] width 219 height 64
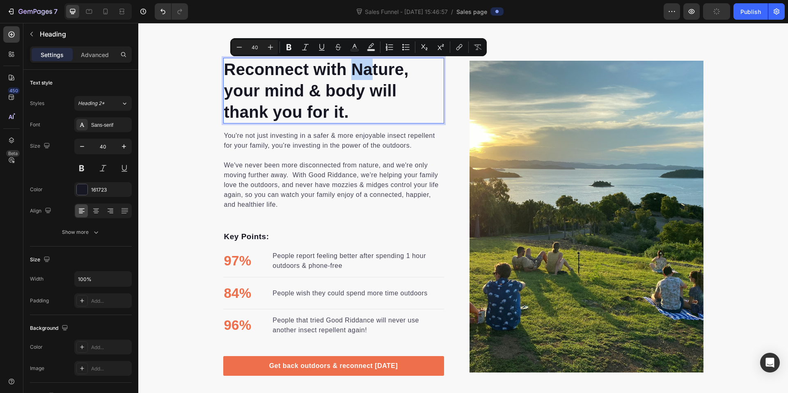
click at [365, 69] on p "Reconnect with Nature, your mind & body will thank you for it." at bounding box center [333, 91] width 219 height 64
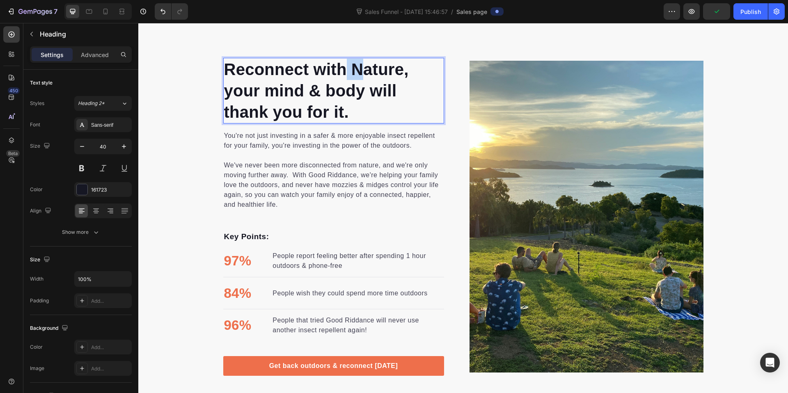
drag, startPoint x: 361, startPoint y: 73, endPoint x: 344, endPoint y: 74, distance: 17.7
click at [344, 74] on p "Reconnect with Nature, your mind & body will thank you for it." at bounding box center [333, 91] width 219 height 64
click at [291, 232] on p "Key Points:" at bounding box center [333, 237] width 219 height 12
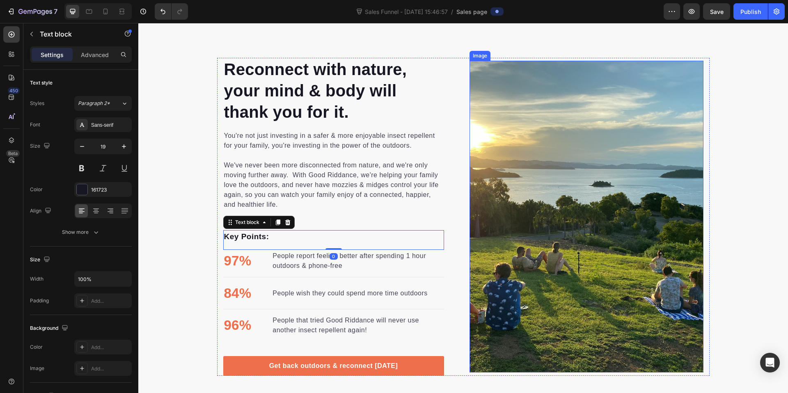
click at [617, 206] on img at bounding box center [586, 217] width 234 height 312
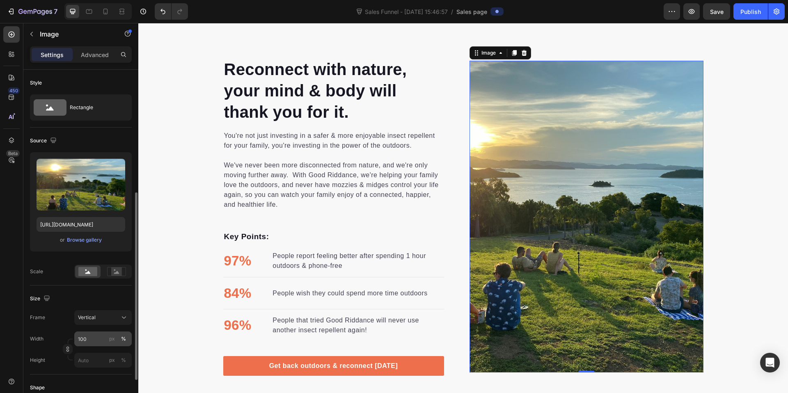
scroll to position [80, 0]
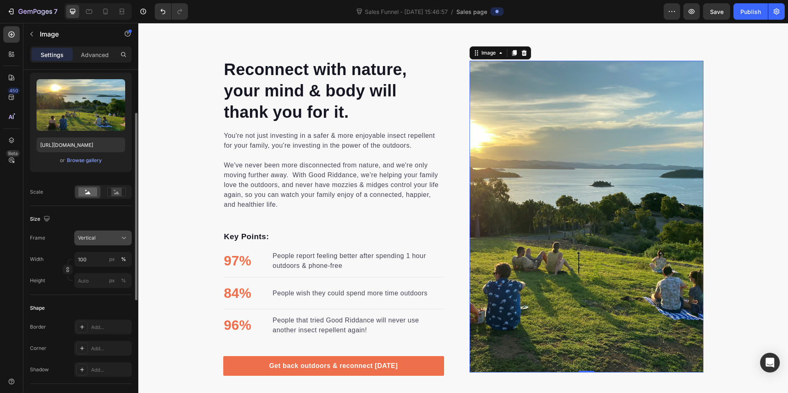
click at [111, 237] on div "Vertical" at bounding box center [98, 237] width 40 height 7
click at [105, 307] on div "Original" at bounding box center [102, 304] width 48 height 7
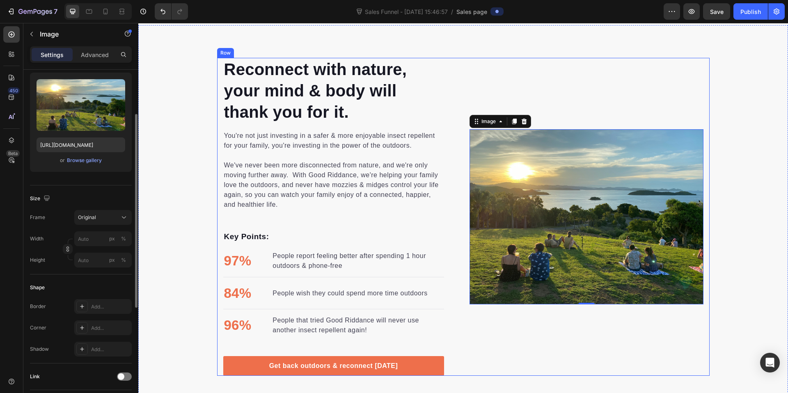
click at [726, 206] on div "Reconnect with nature, your mind & body will thank you for it. Heading You're n…" at bounding box center [462, 217] width 649 height 318
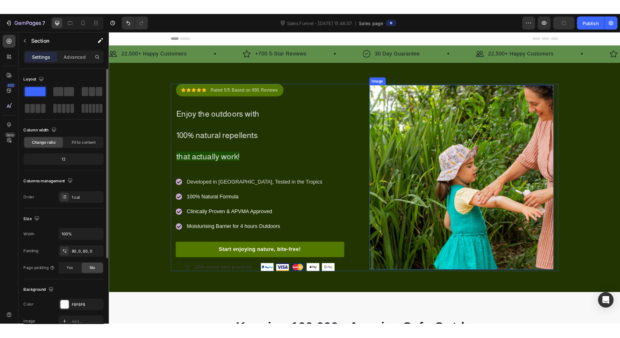
scroll to position [2, 0]
